Goal: Complete application form

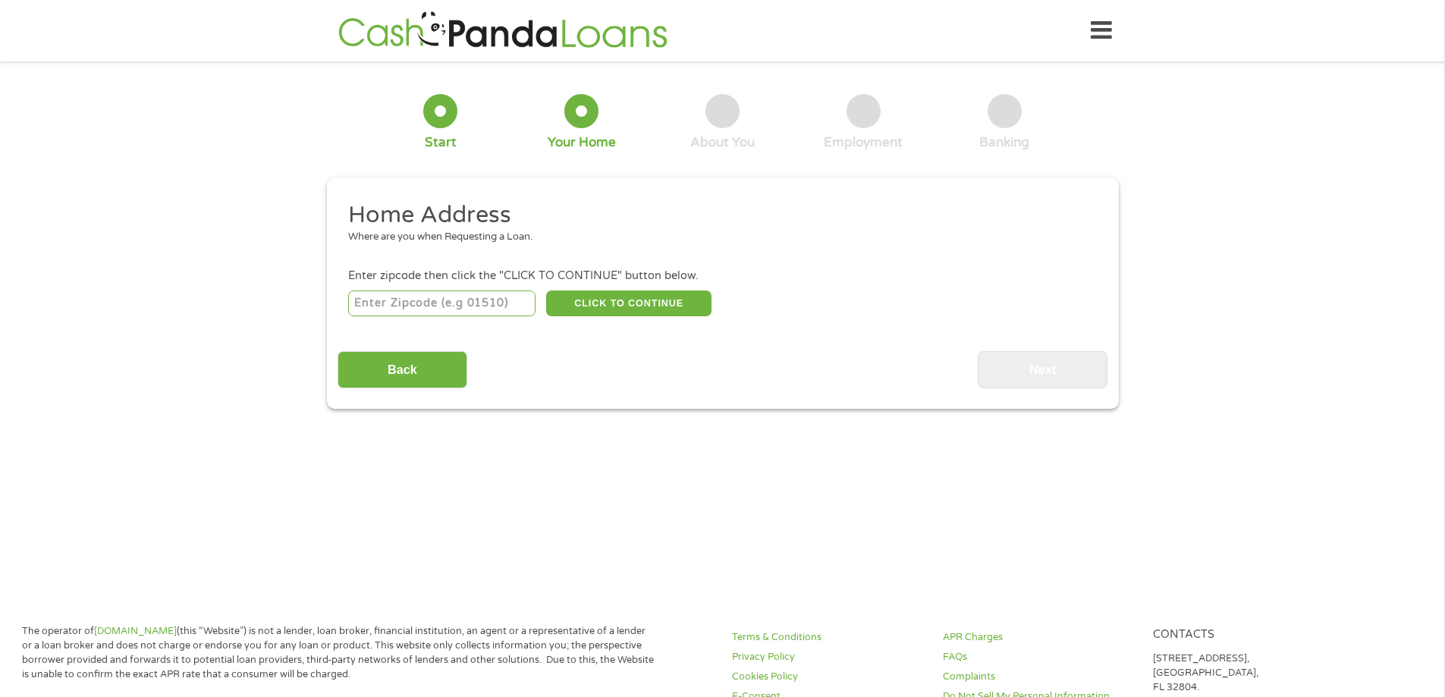
click at [482, 307] on input "number" at bounding box center [441, 303] width 187 height 26
type input "62012"
click at [638, 315] on button "CLICK TO CONTINUE" at bounding box center [628, 303] width 165 height 26
type input "62012"
type input "[GEOGRAPHIC_DATA]"
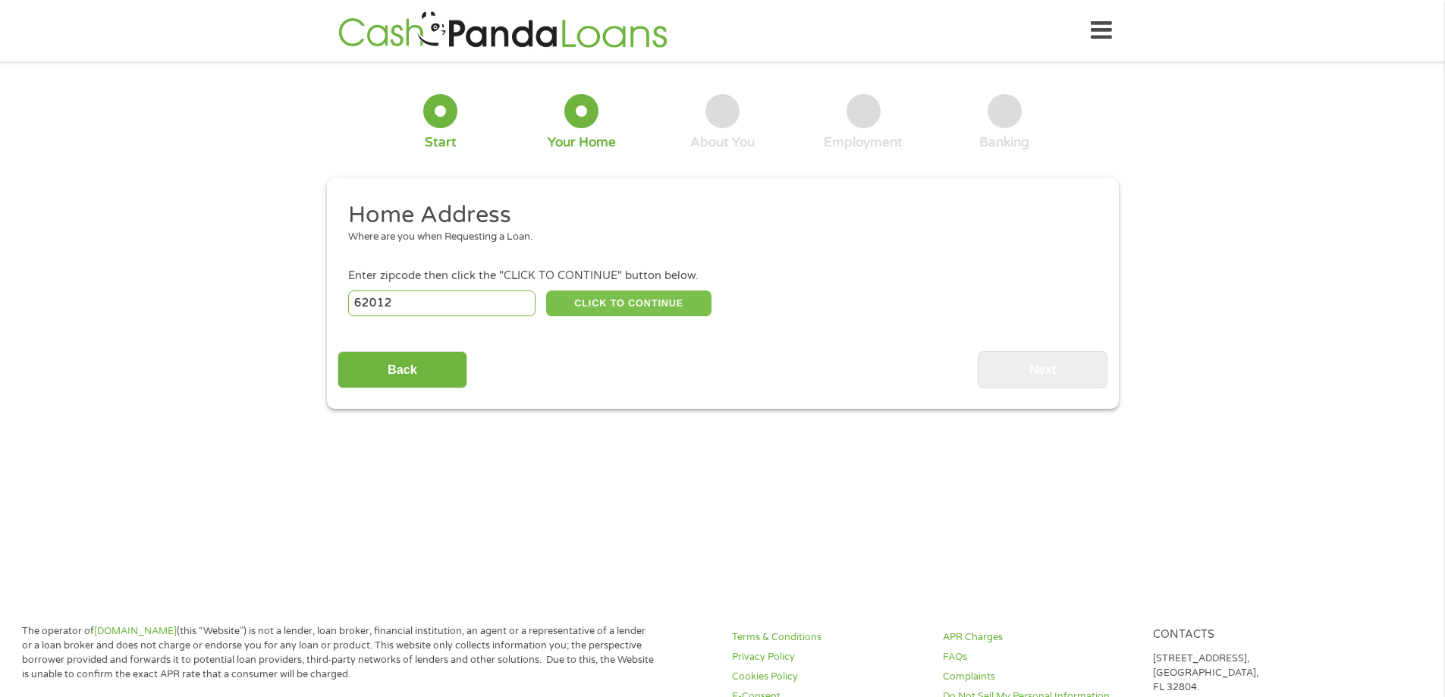
select select "[US_STATE]"
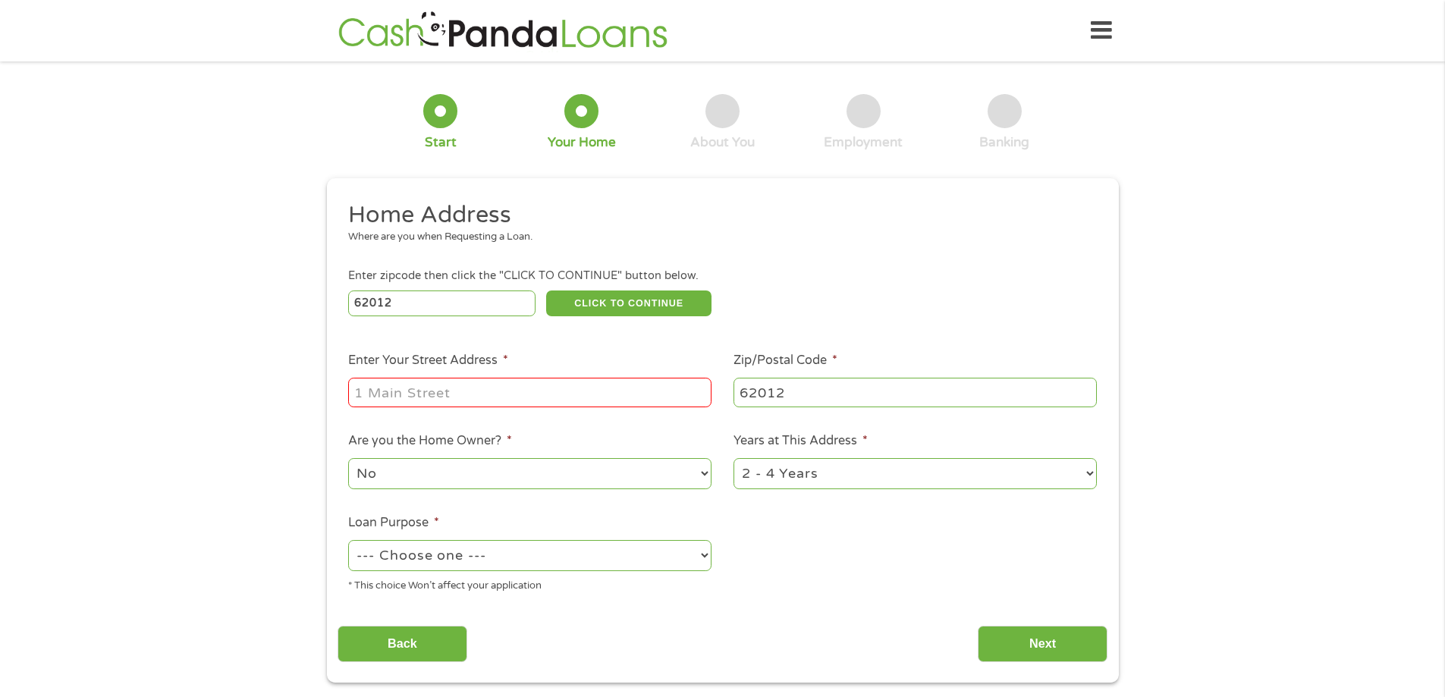
click at [487, 388] on input "Enter Your Street Address *" at bounding box center [529, 392] width 363 height 29
type input "[STREET_ADDRESS][PERSON_NAME]"
click at [526, 475] on select "No Yes" at bounding box center [529, 473] width 363 height 31
click at [748, 479] on select "1 Year or less 1 - 2 Years 2 - 4 Years Over 4 Years" at bounding box center [914, 473] width 363 height 31
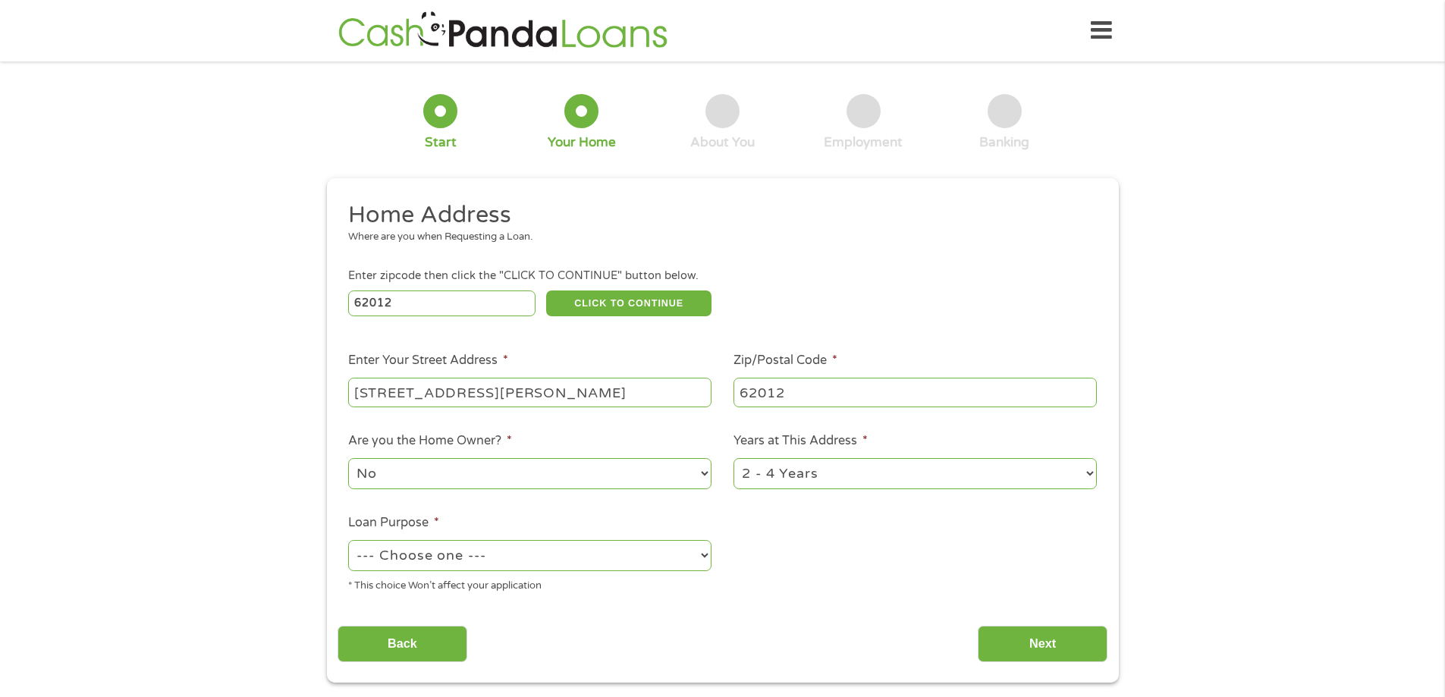
select select "60months"
click at [733, 458] on select "1 Year or less 1 - 2 Years 2 - 4 Years Over 4 Years" at bounding box center [914, 473] width 363 height 31
click at [438, 557] on select "--- Choose one --- Pay Bills Debt Consolidation Home Improvement Major Purchase…" at bounding box center [529, 555] width 363 height 31
select select "debtconsolidation"
click at [348, 540] on select "--- Choose one --- Pay Bills Debt Consolidation Home Improvement Major Purchase…" at bounding box center [529, 555] width 363 height 31
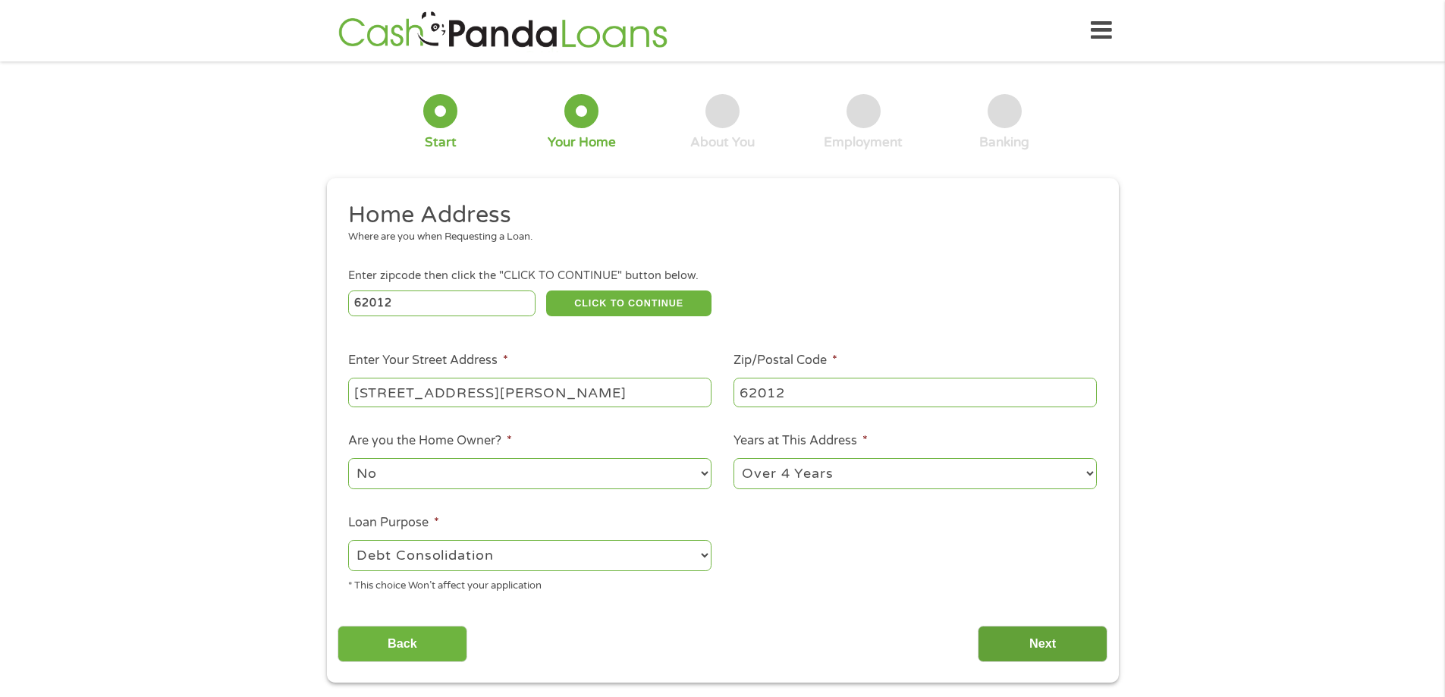
click at [1021, 650] on input "Next" at bounding box center [1042, 644] width 130 height 37
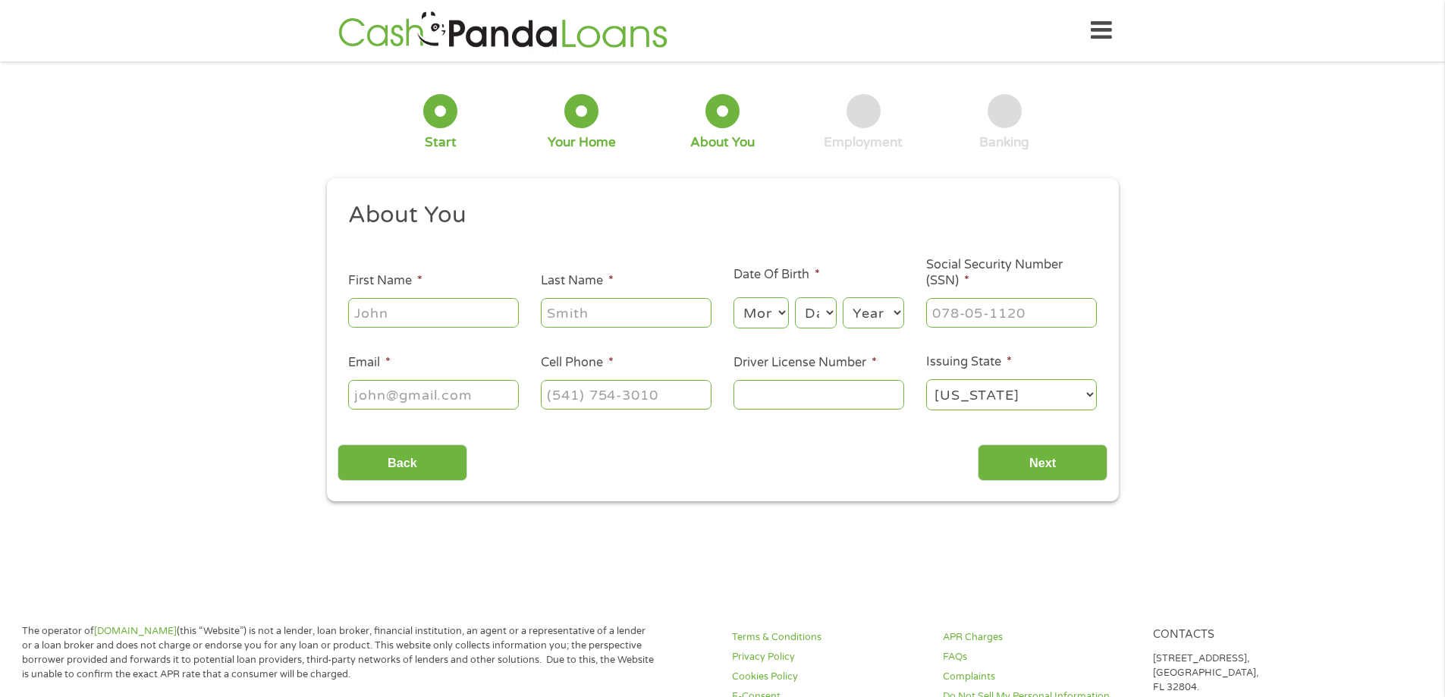
click at [420, 333] on ul "About You This field is hidden when viewing the form Title * --- Choose one ---…" at bounding box center [722, 312] width 770 height 224
click at [427, 322] on input "First Name *" at bounding box center [433, 312] width 171 height 29
type input "[PERSON_NAME]"
type input "[EMAIL_ADDRESS][DOMAIN_NAME]"
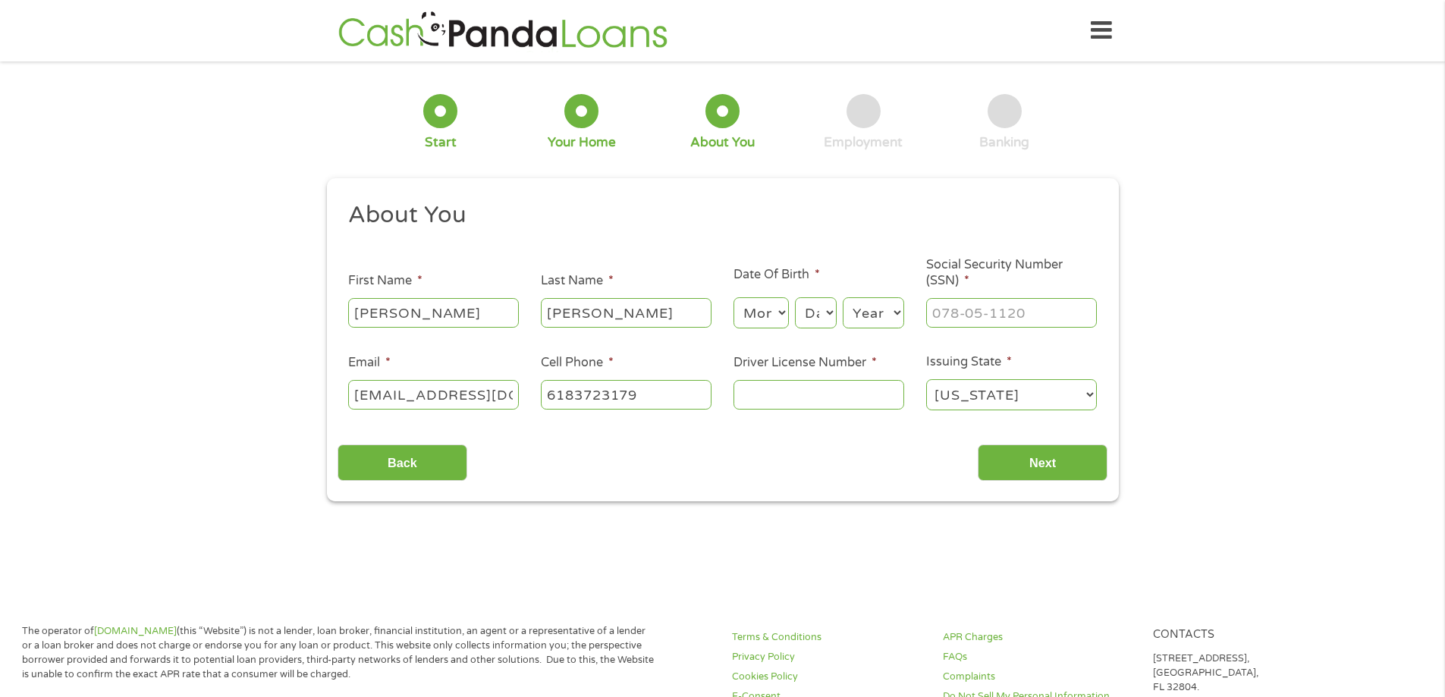
type input "[PHONE_NUMBER]"
click at [750, 318] on select "Month 1 2 3 4 5 6 7 8 9 10 11 12" at bounding box center [760, 312] width 55 height 31
select select "3"
click at [733, 297] on select "Month 1 2 3 4 5 6 7 8 9 10 11 12" at bounding box center [760, 312] width 55 height 31
click at [814, 310] on select "Day 1 2 3 4 5 6 7 8 9 10 11 12 13 14 15 16 17 18 19 20 21 22 23 24 25 26 27 28 …" at bounding box center [815, 312] width 41 height 31
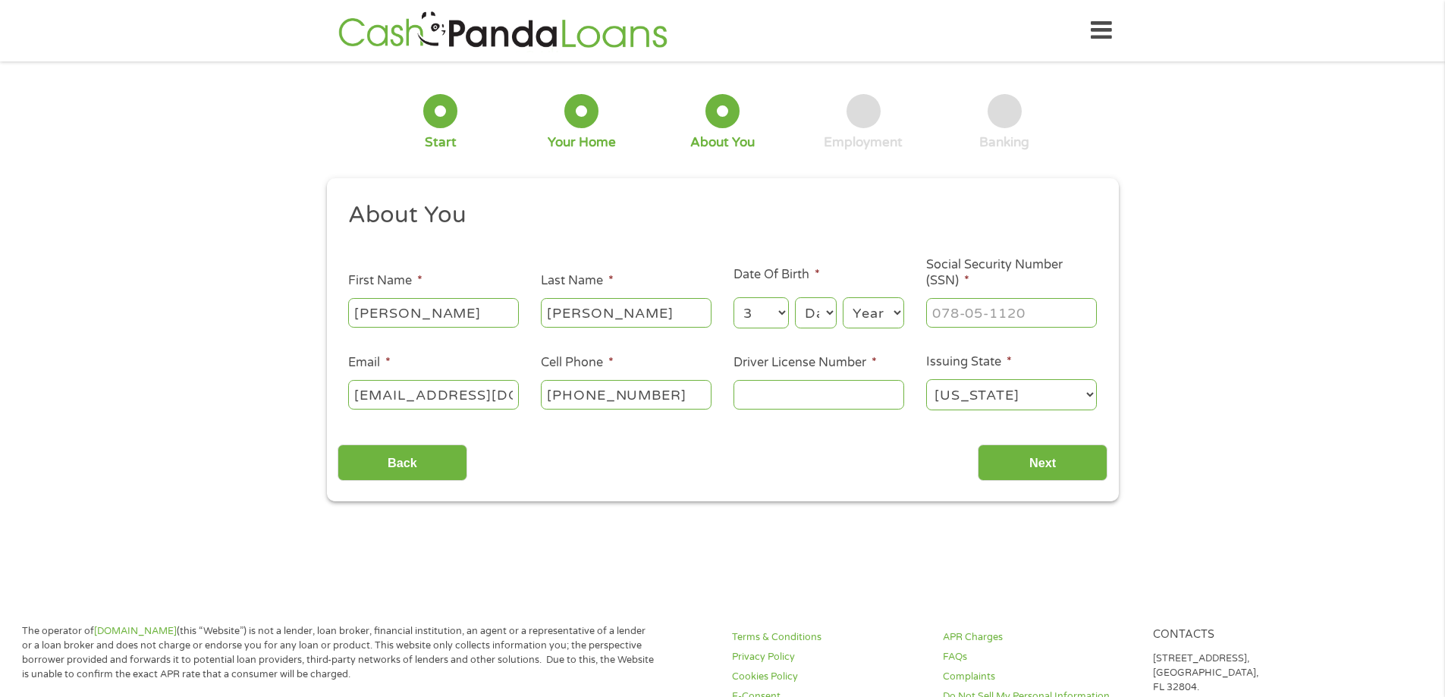
select select "28"
click at [795, 297] on select "Day 1 2 3 4 5 6 7 8 9 10 11 12 13 14 15 16 17 18 19 20 21 22 23 24 25 26 27 28 …" at bounding box center [815, 312] width 41 height 31
click at [873, 300] on select "Year [DATE] 2006 2005 2004 2003 2002 2001 2000 1999 1998 1997 1996 1995 1994 19…" at bounding box center [873, 312] width 61 height 31
select select "1981"
click at [843, 297] on select "Year [DATE] 2006 2005 2004 2003 2002 2001 2000 1999 1998 1997 1996 1995 1994 19…" at bounding box center [873, 312] width 61 height 31
